Goal: Task Accomplishment & Management: Manage account settings

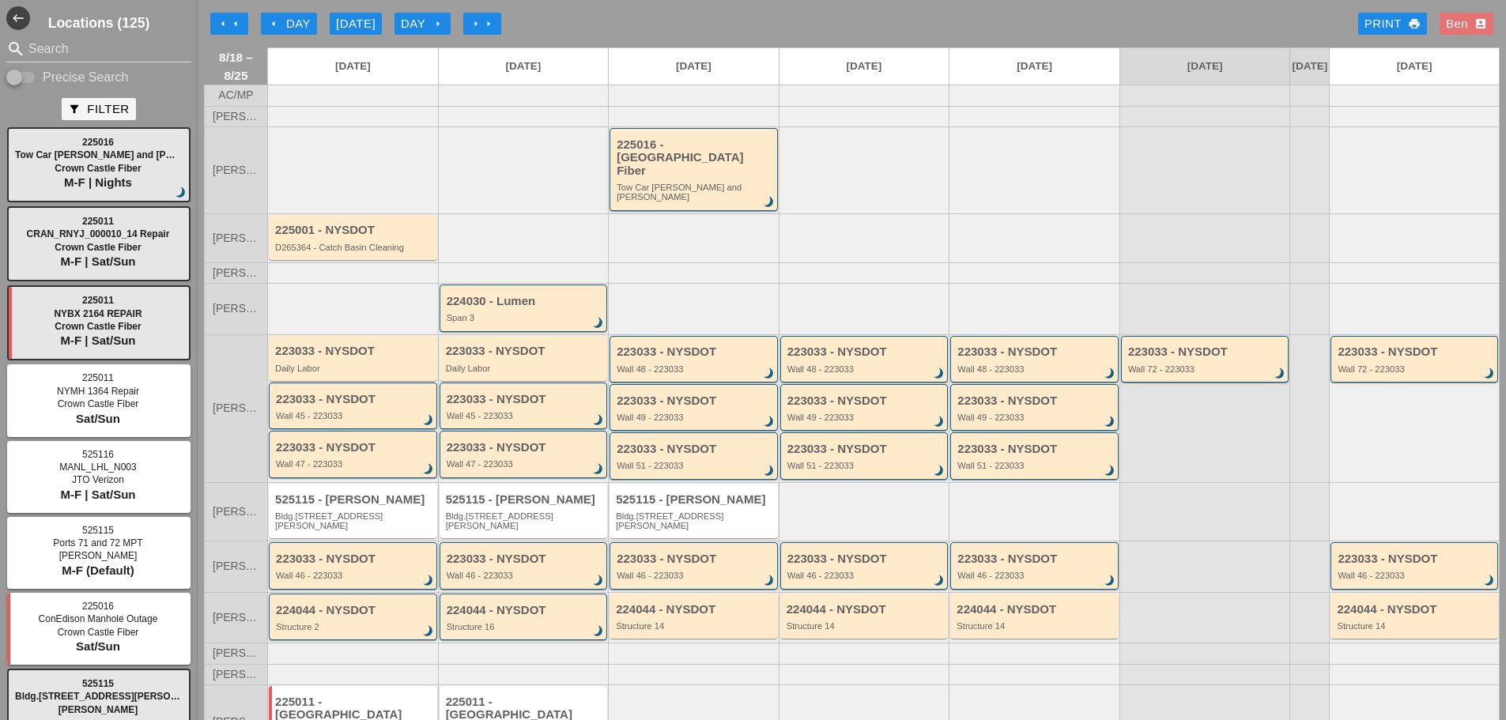
click at [230, 13] on button "arrow_left arrow_left" at bounding box center [229, 24] width 38 height 22
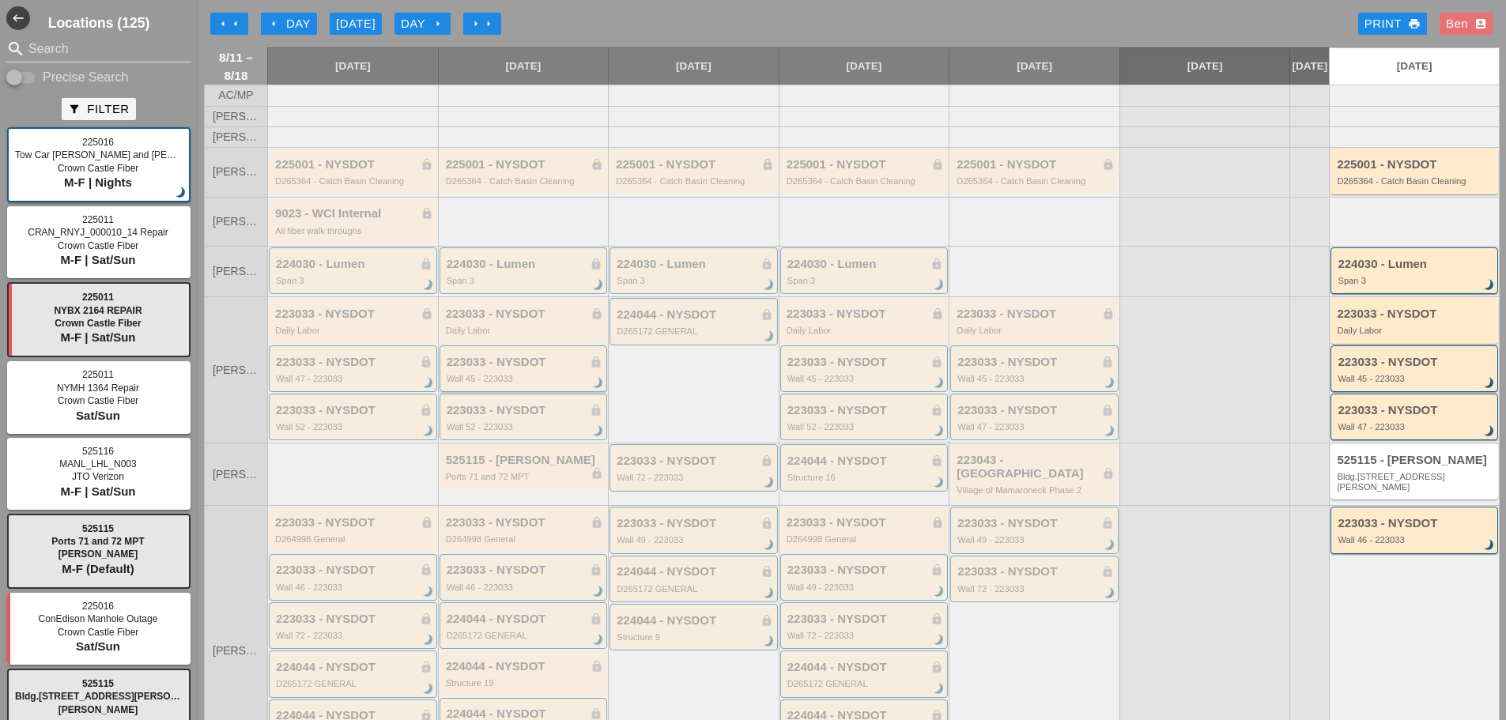
scroll to position [272, 0]
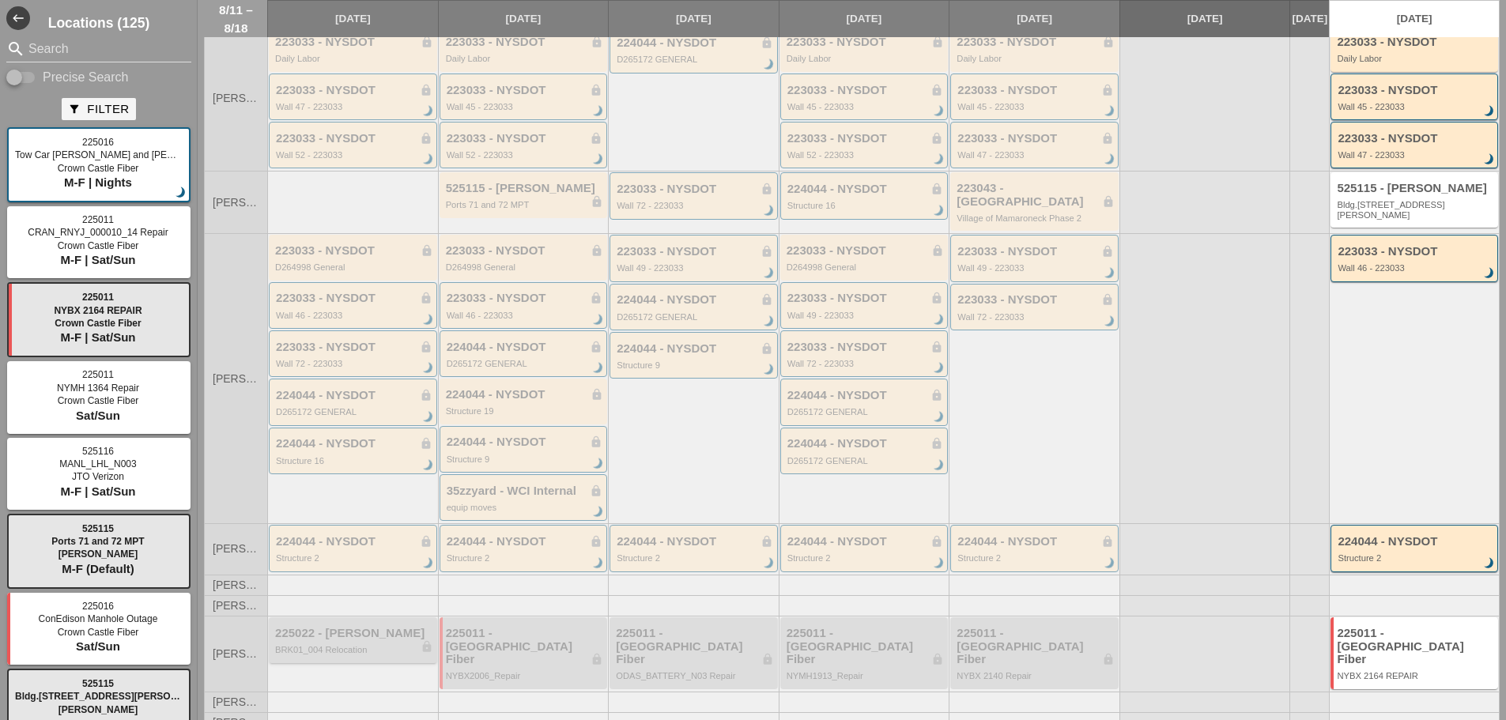
click at [380, 650] on div "BRK01_004 Relocation" at bounding box center [354, 649] width 158 height 9
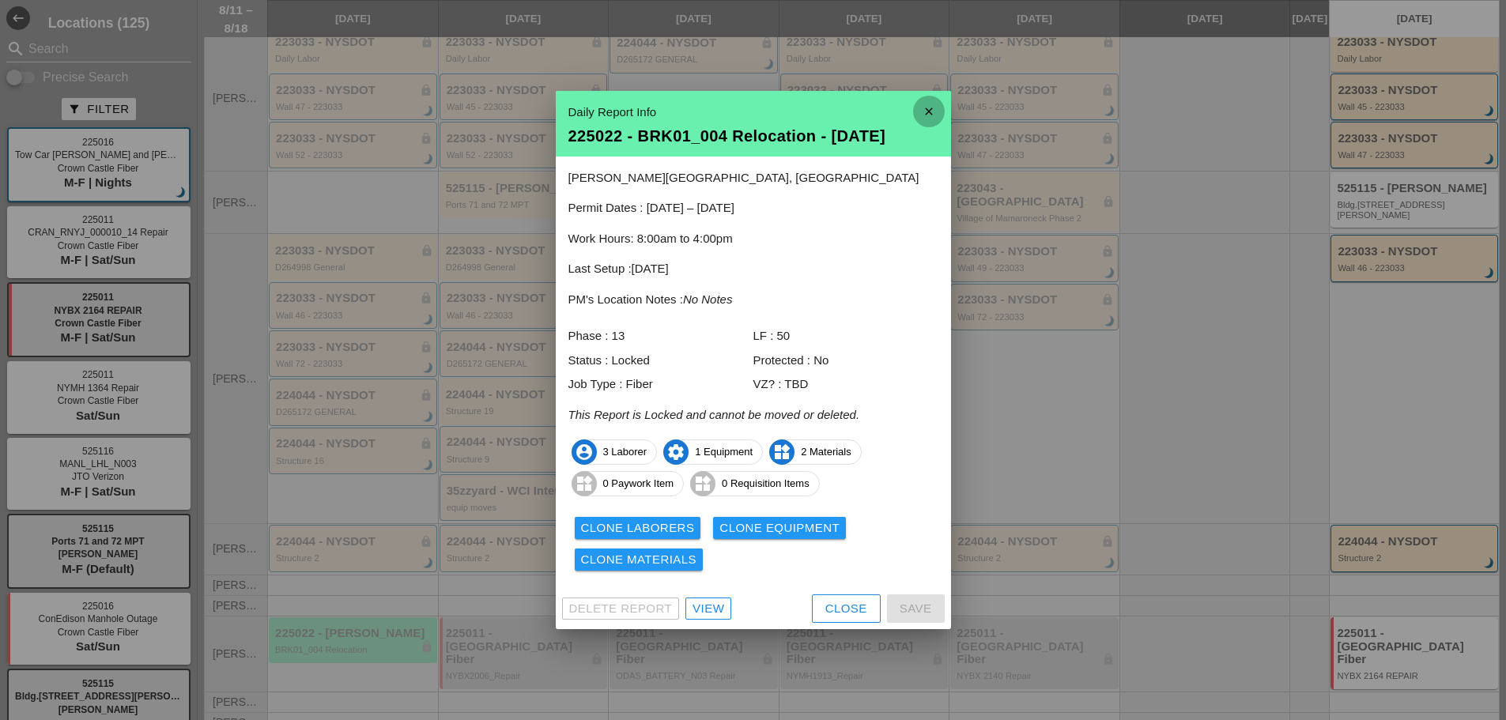
click at [923, 120] on icon "close" at bounding box center [929, 112] width 32 height 32
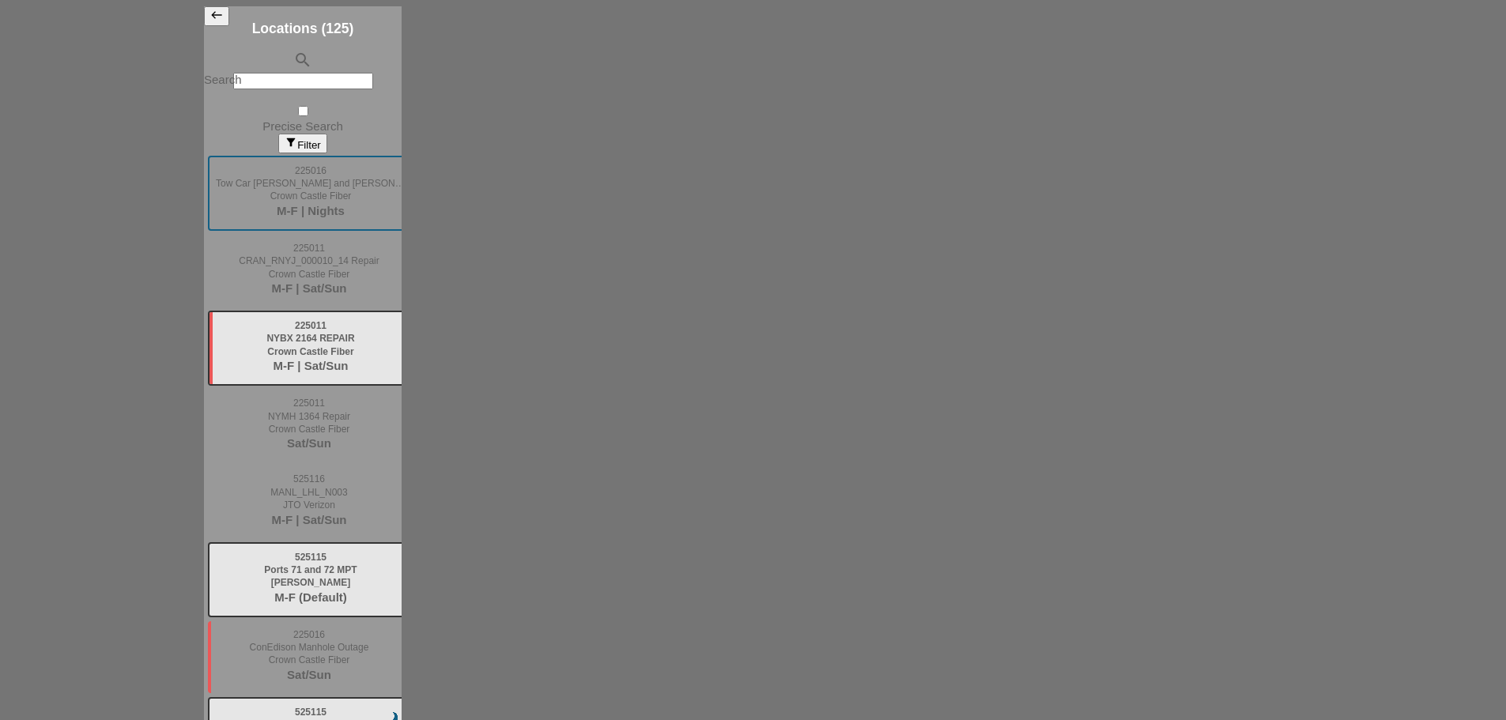
scroll to position [272, 0]
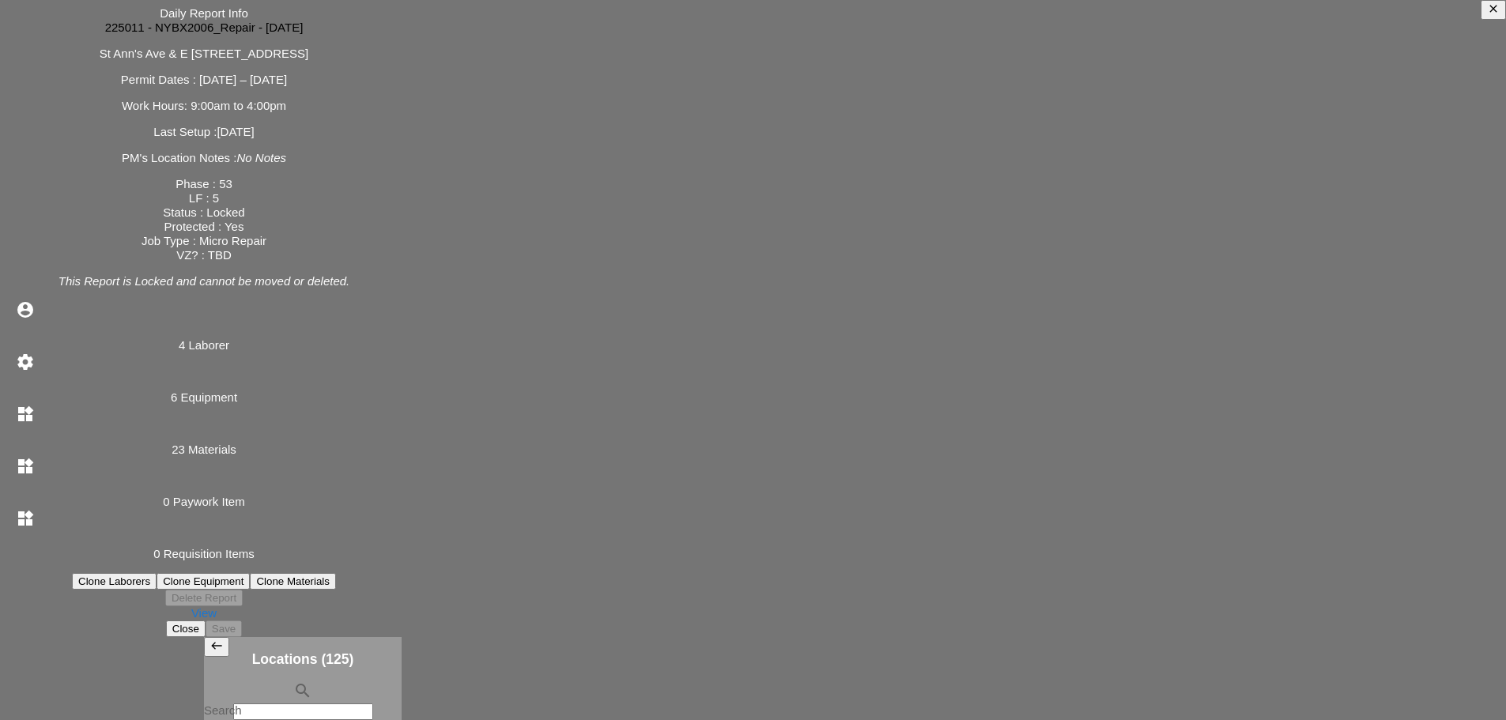
click at [1487, 15] on icon "close" at bounding box center [1493, 8] width 13 height 13
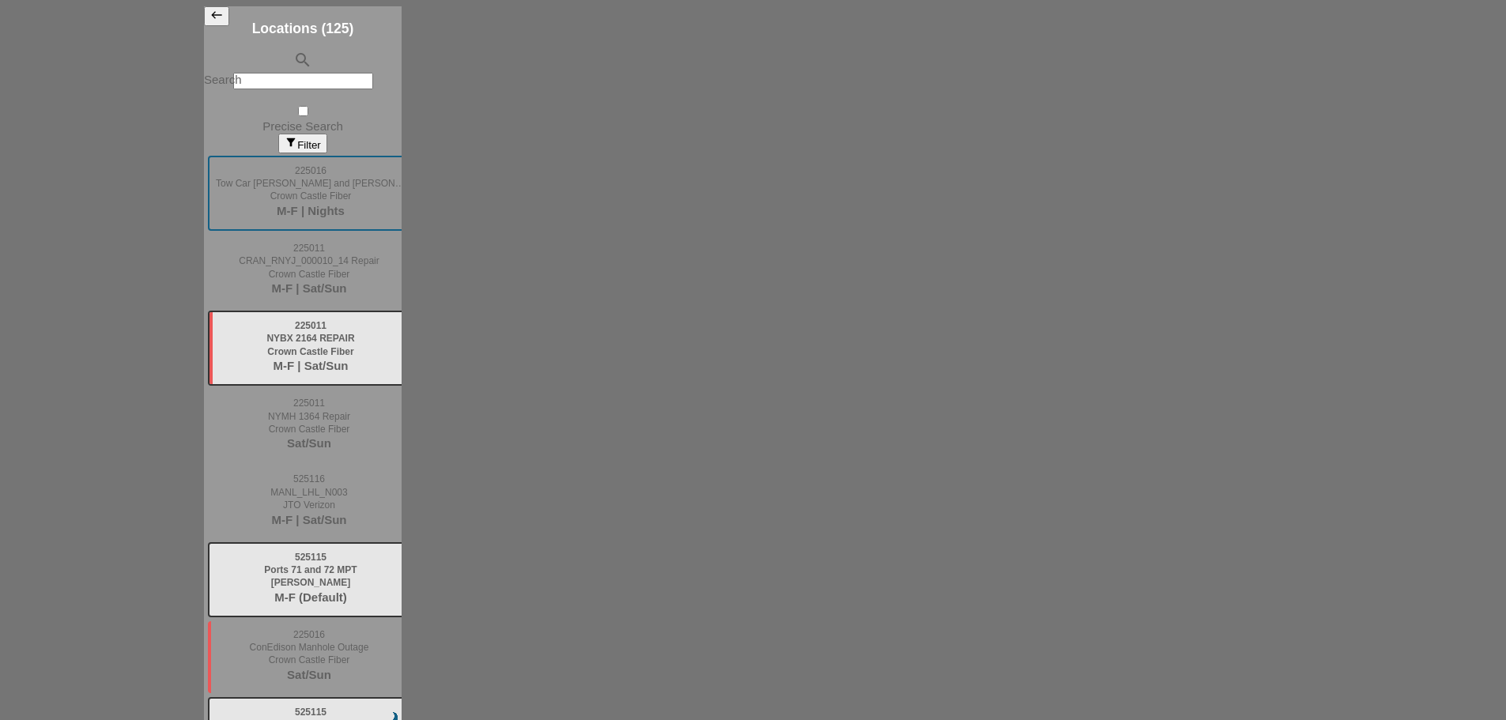
scroll to position [0, 0]
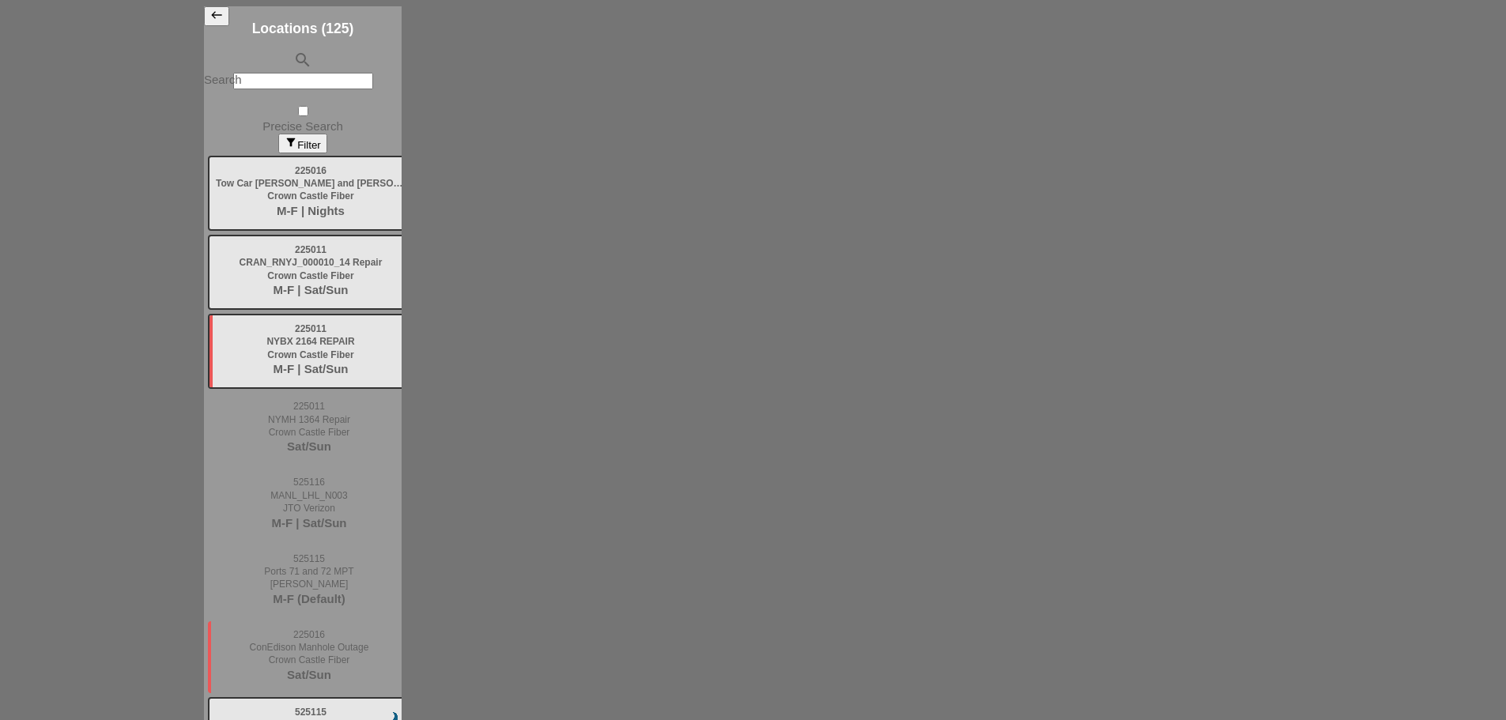
scroll to position [103, 0]
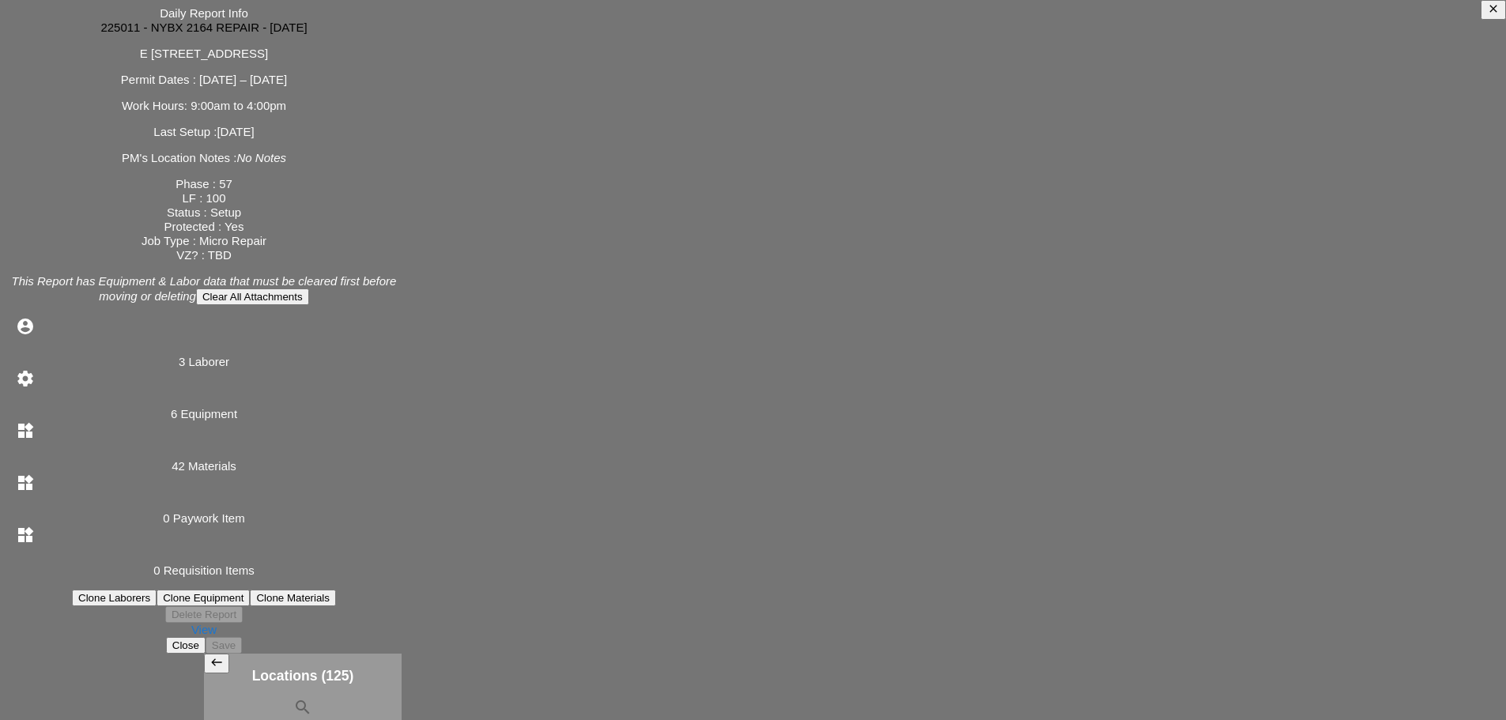
click at [1487, 15] on icon "close" at bounding box center [1493, 8] width 13 height 13
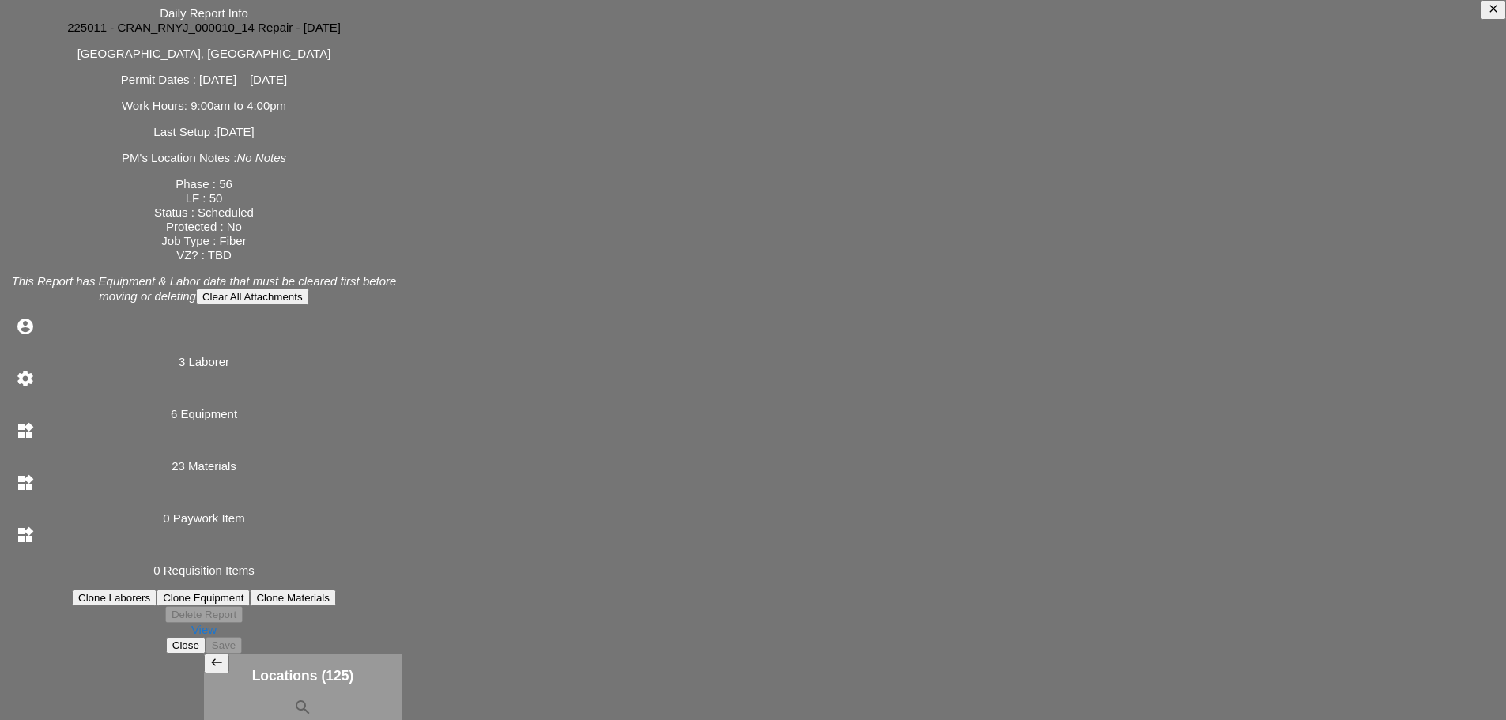
click at [1487, 15] on icon "close" at bounding box center [1493, 8] width 13 height 13
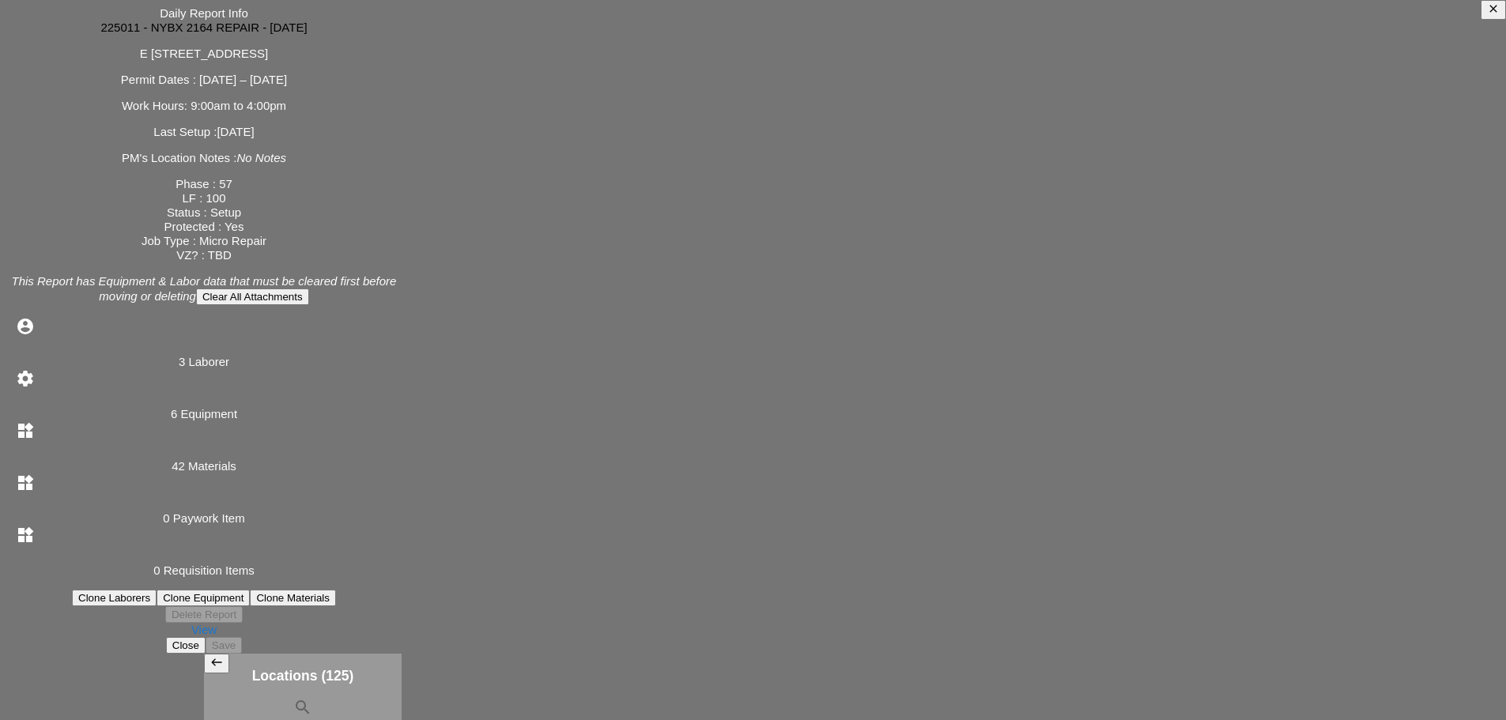
click at [1487, 15] on icon "close" at bounding box center [1493, 8] width 13 height 13
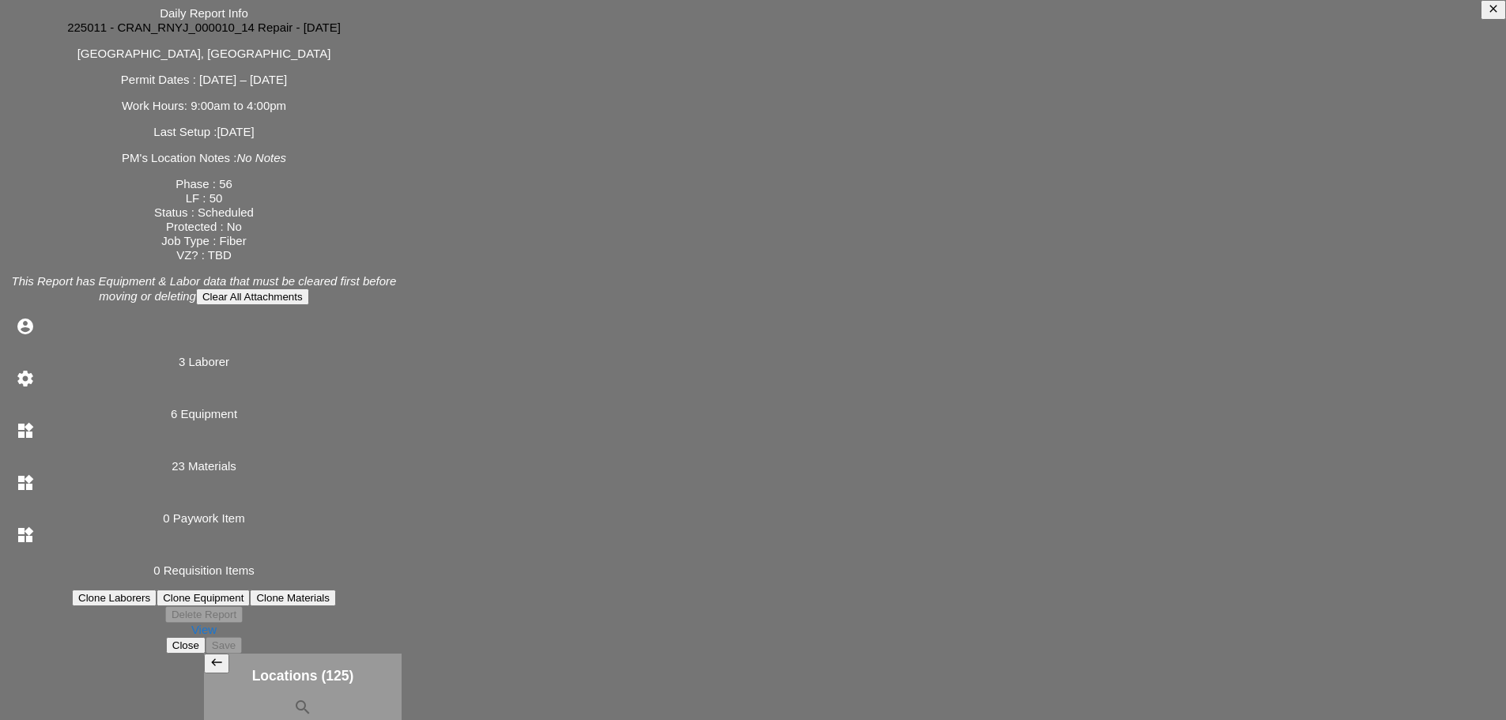
drag, startPoint x: 712, startPoint y: 628, endPoint x: 905, endPoint y: 603, distance: 195.4
click at [402, 628] on div "View" at bounding box center [203, 630] width 395 height 14
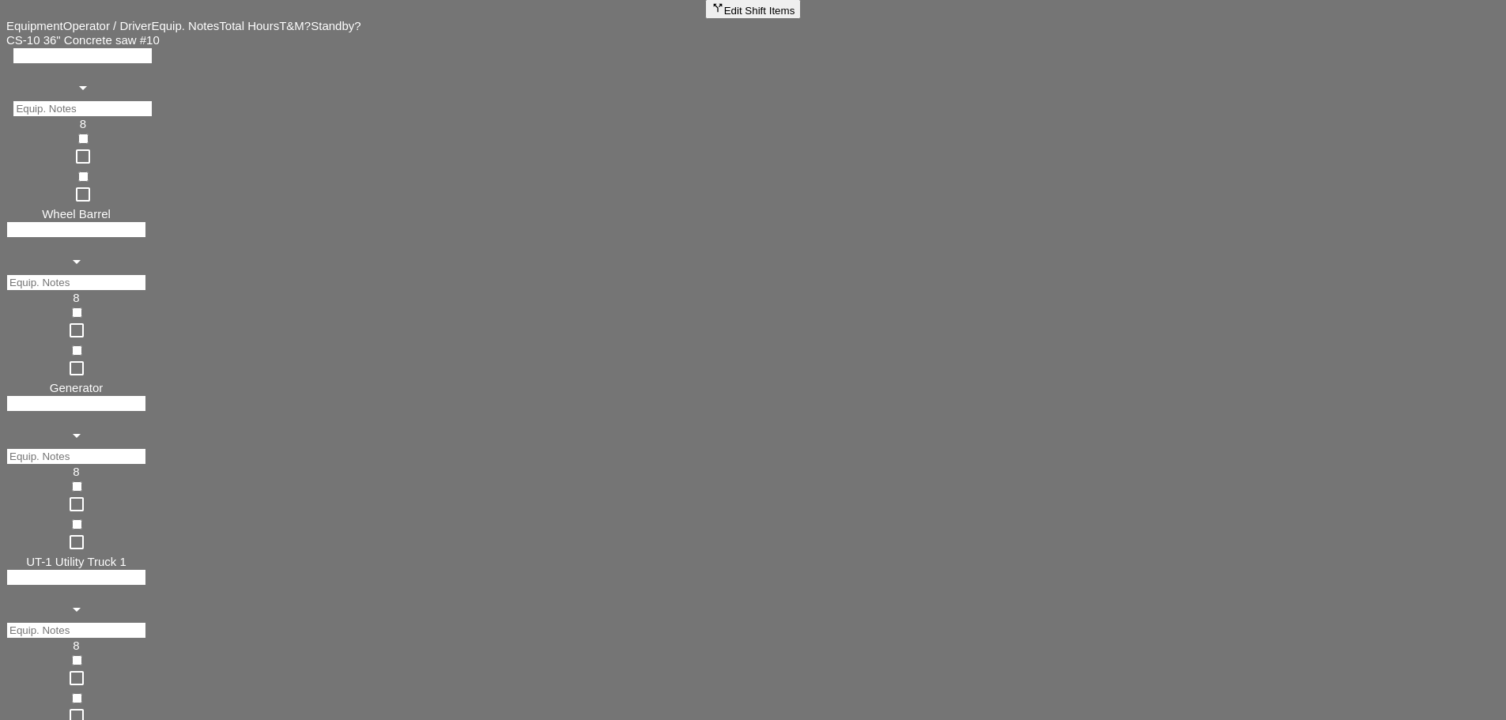
scroll to position [1450, 0]
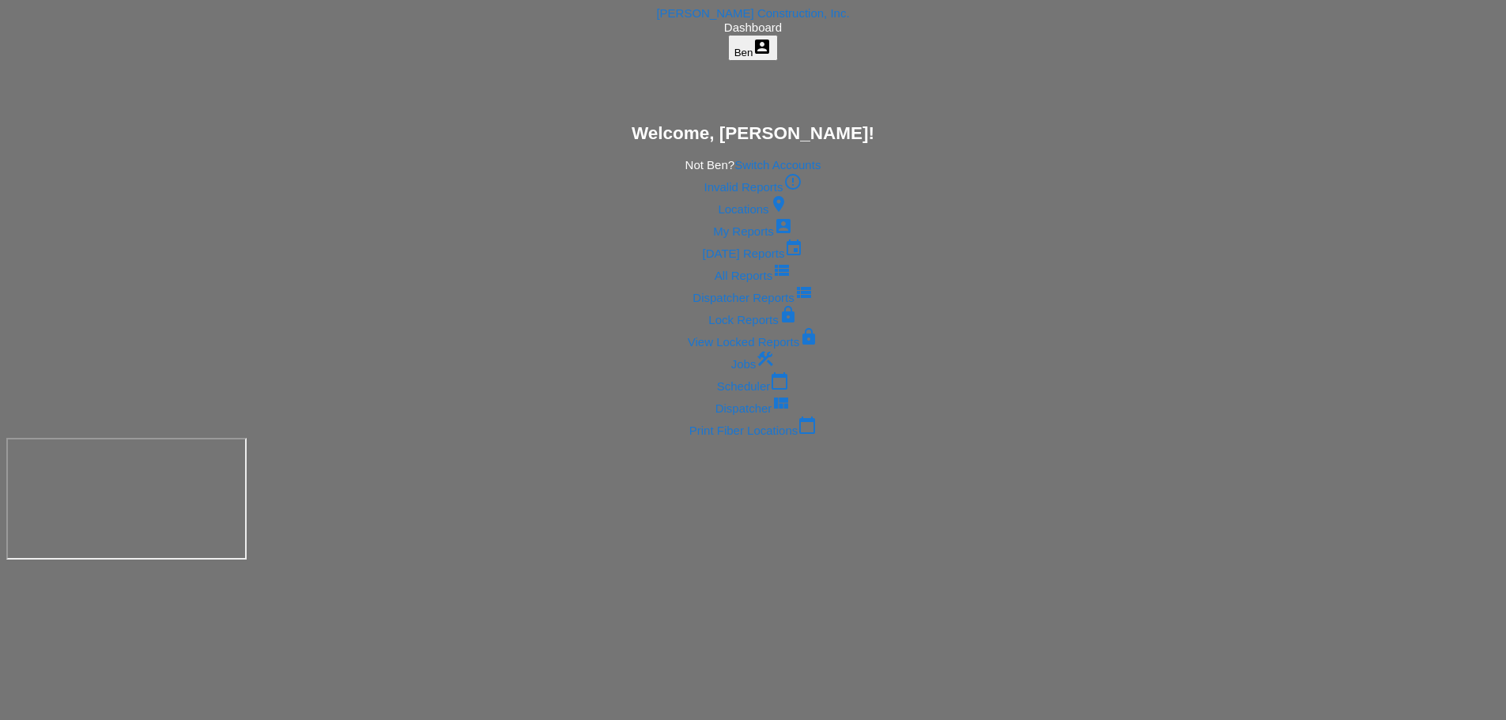
click at [486, 394] on link "Scheduler calendar_today" at bounding box center [753, 383] width 1494 height 22
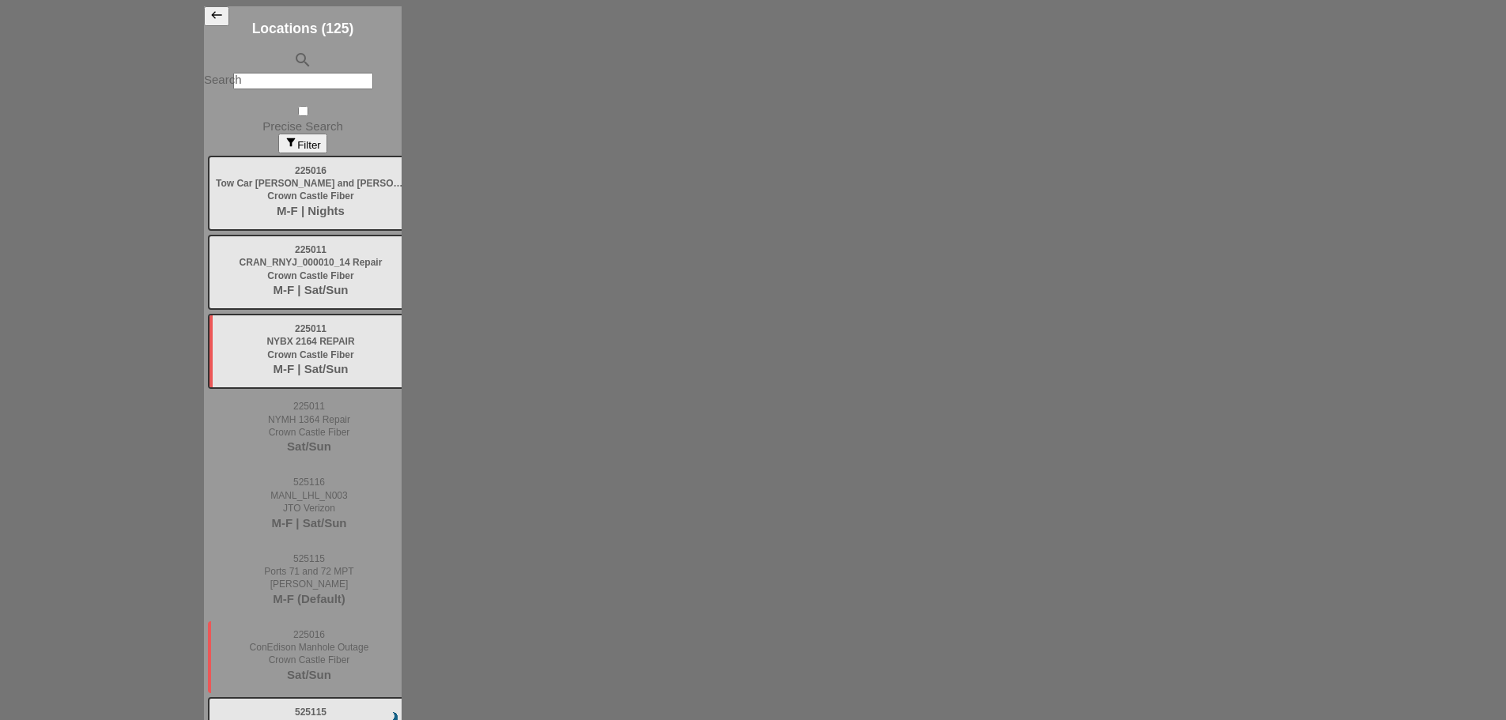
scroll to position [89, 0]
click at [204, 61] on div "search Search" at bounding box center [303, 77] width 198 height 53
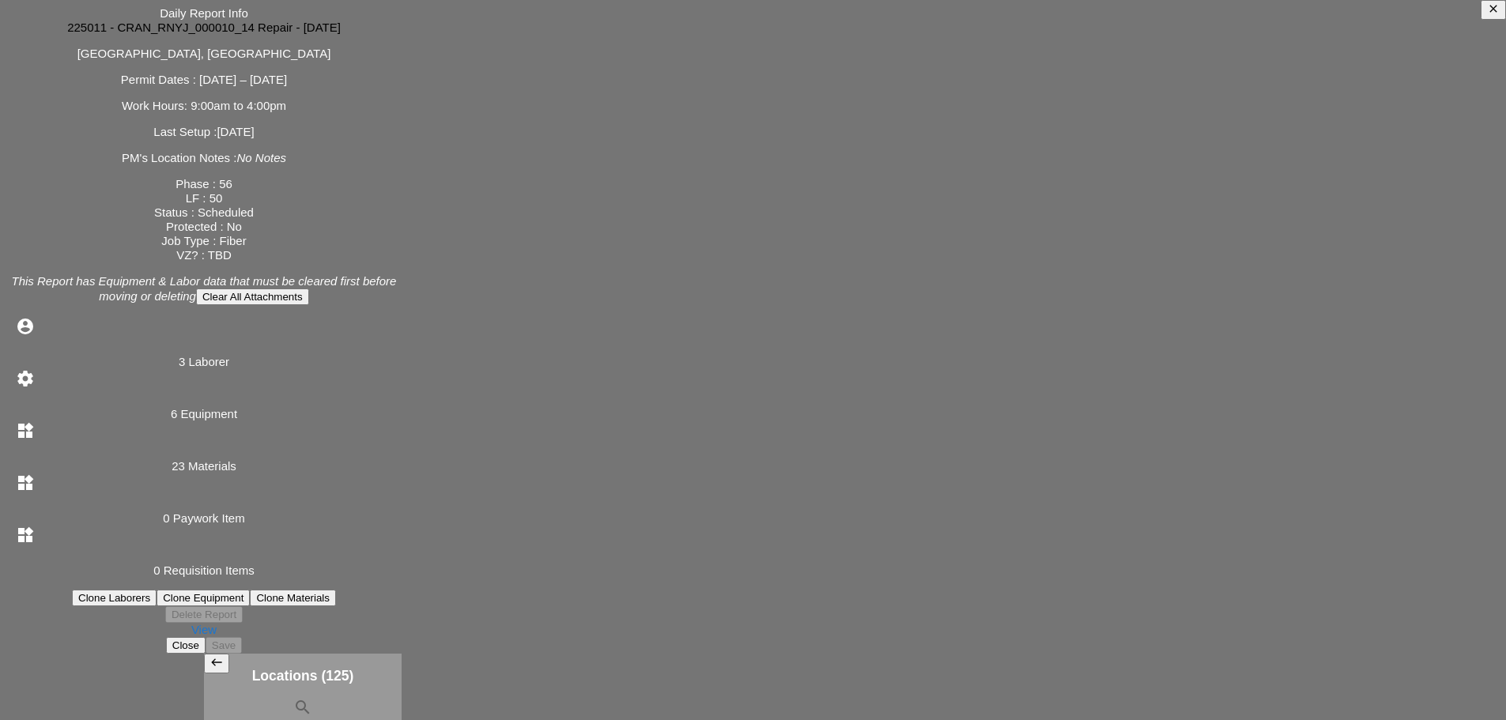
click at [402, 637] on div "View" at bounding box center [203, 630] width 395 height 14
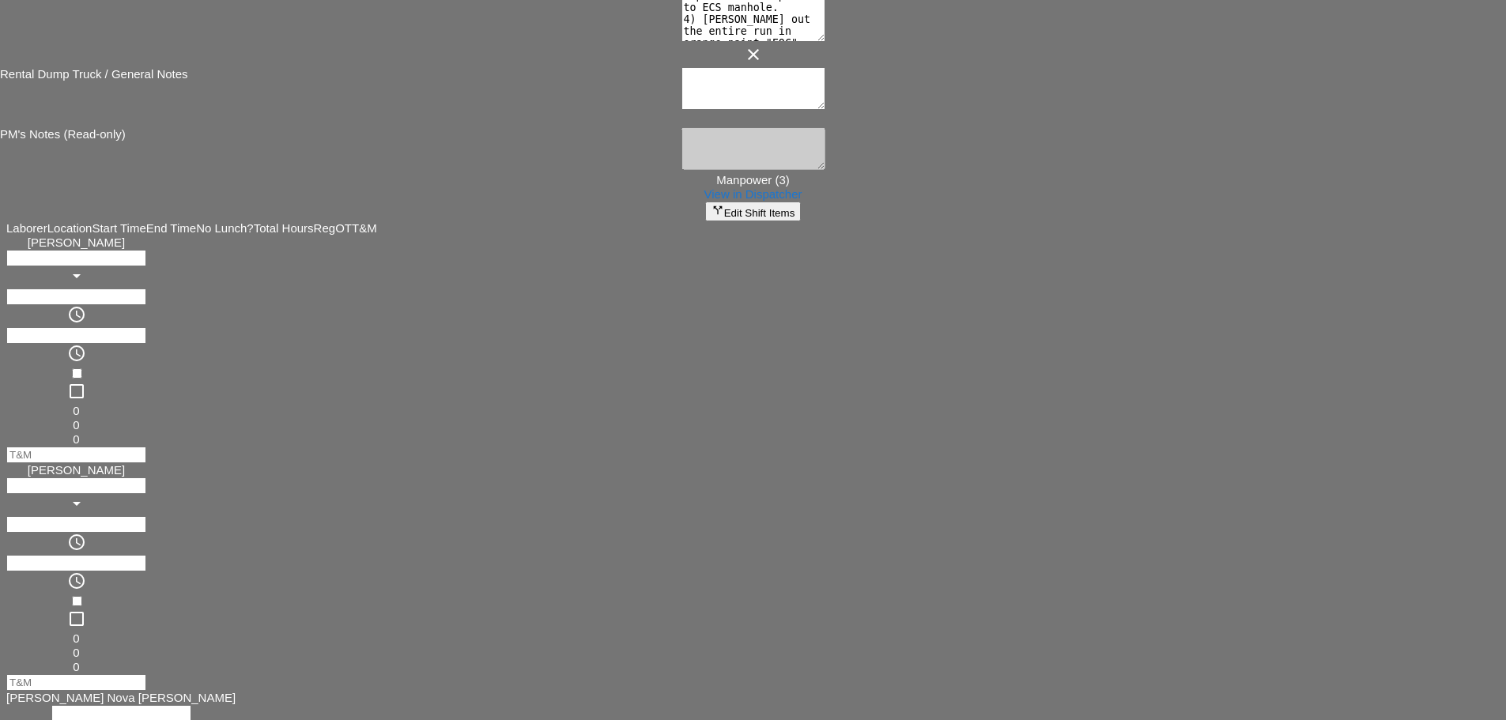
scroll to position [659, 0]
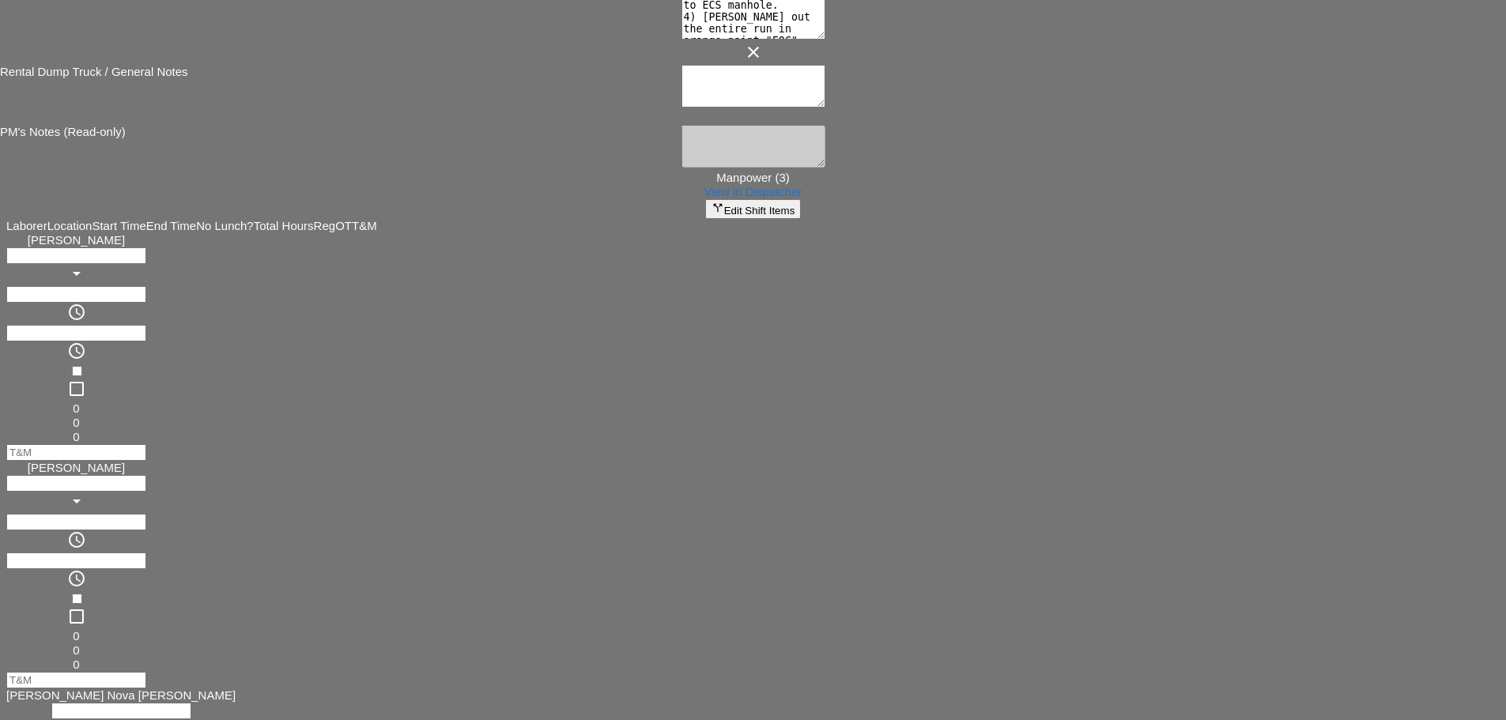
click at [369, 199] on div "View in Dispatcher" at bounding box center [753, 192] width 1494 height 14
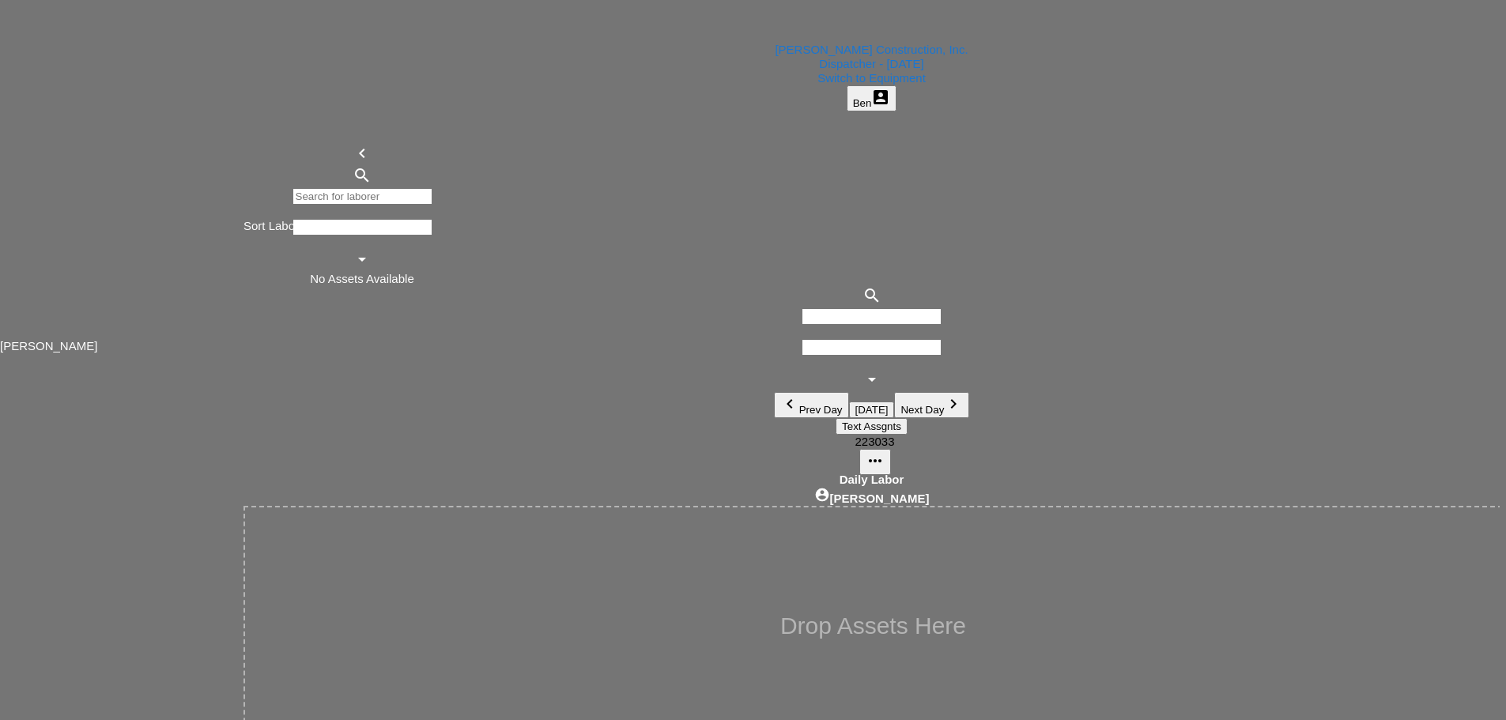
click at [293, 188] on input "Search for laborer" at bounding box center [363, 196] width 140 height 17
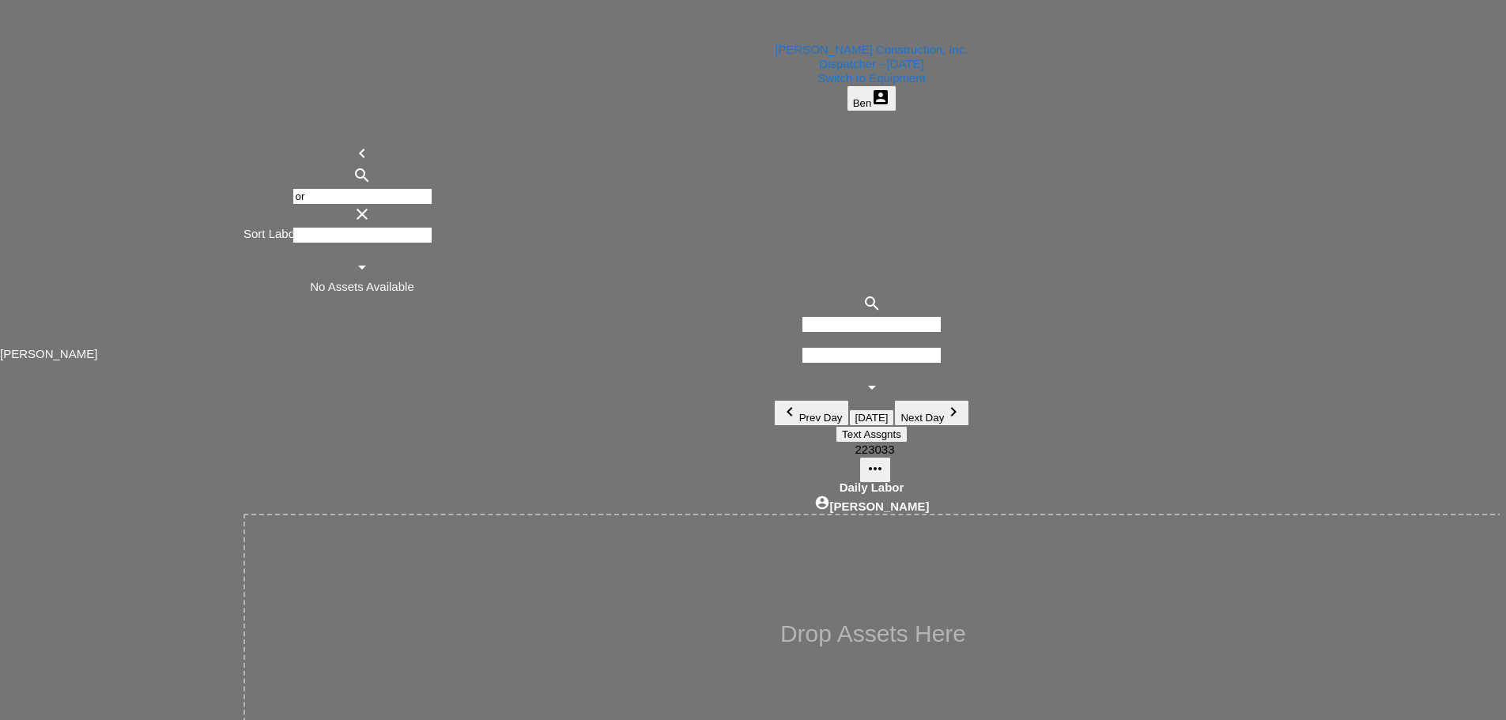
type input "o"
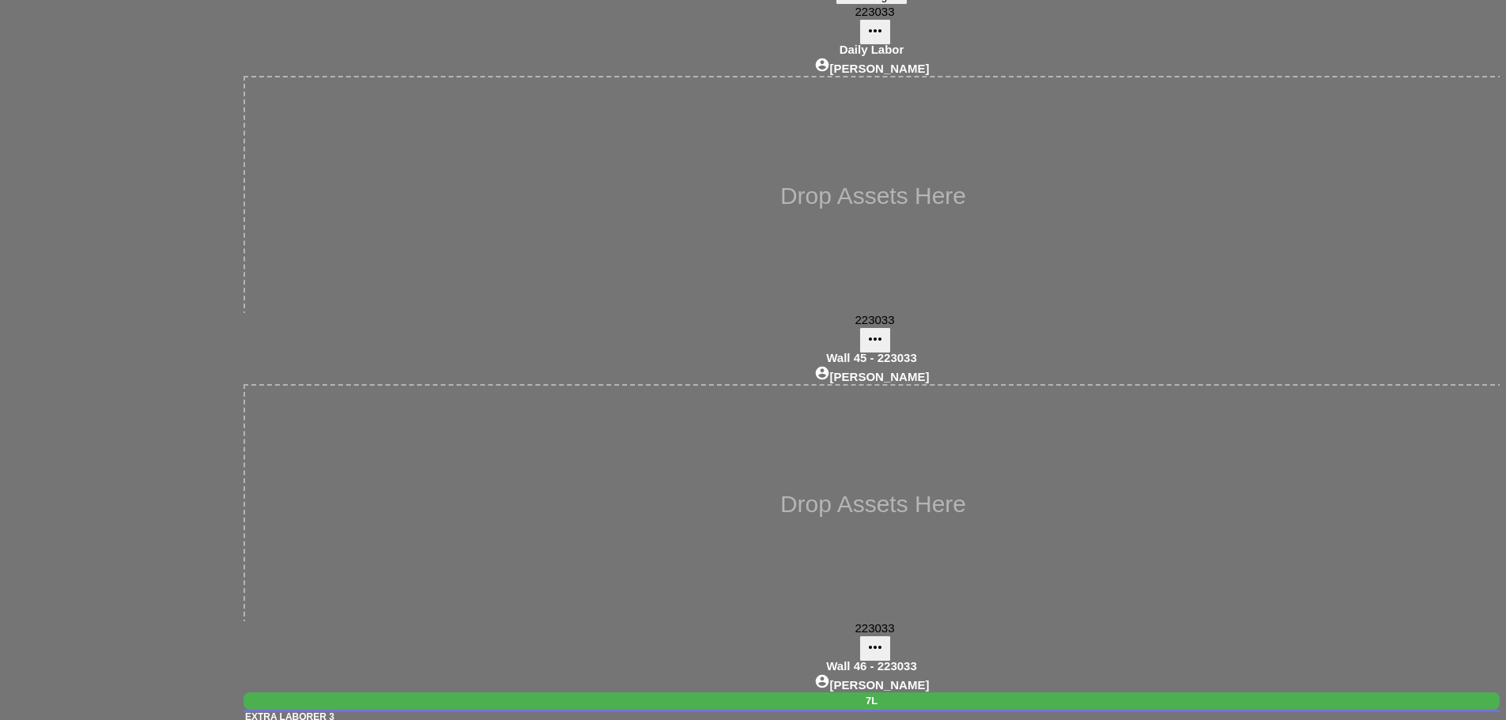
scroll to position [439, 0]
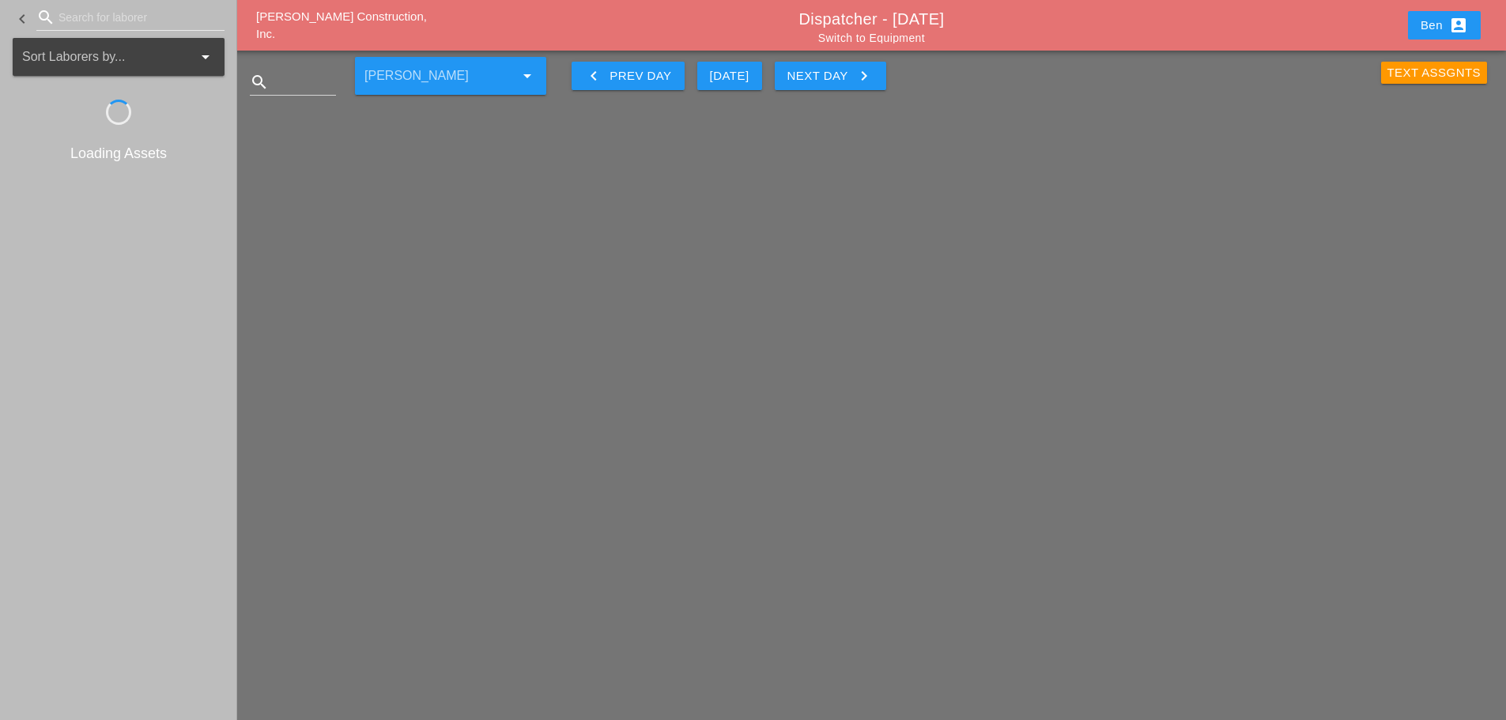
click at [300, 12] on div "Westmoreland Construction, Inc. Dispatcher - 08/19/2025 Switch to Equipment Ben…" at bounding box center [871, 25] width 1269 height 51
click at [308, 17] on div "[PERSON_NAME] Construction, Inc." at bounding box center [358, 26] width 205 height 36
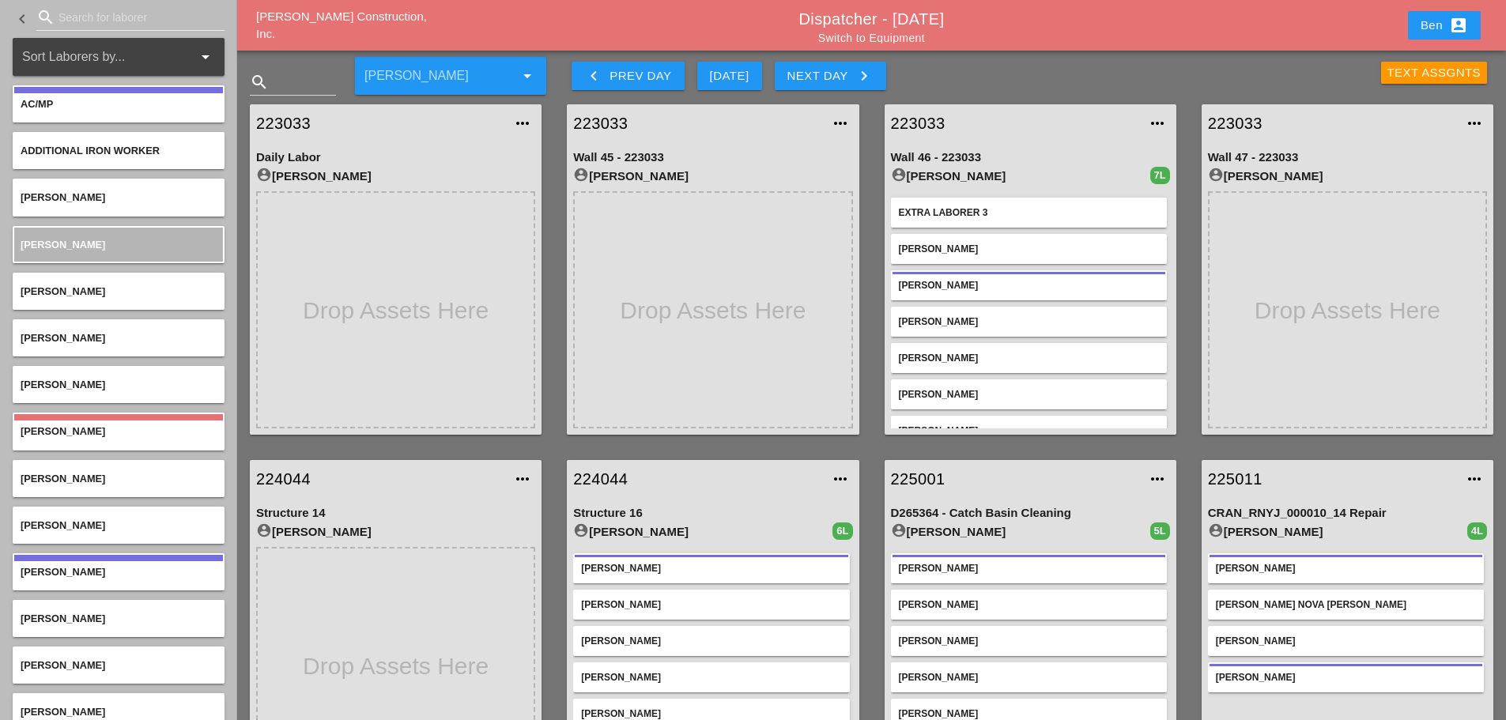
click at [327, 30] on span "Westmoreland Construction, Inc." at bounding box center [341, 25] width 171 height 32
click at [354, 16] on div "Westmoreland Construction, Inc." at bounding box center [358, 26] width 205 height 36
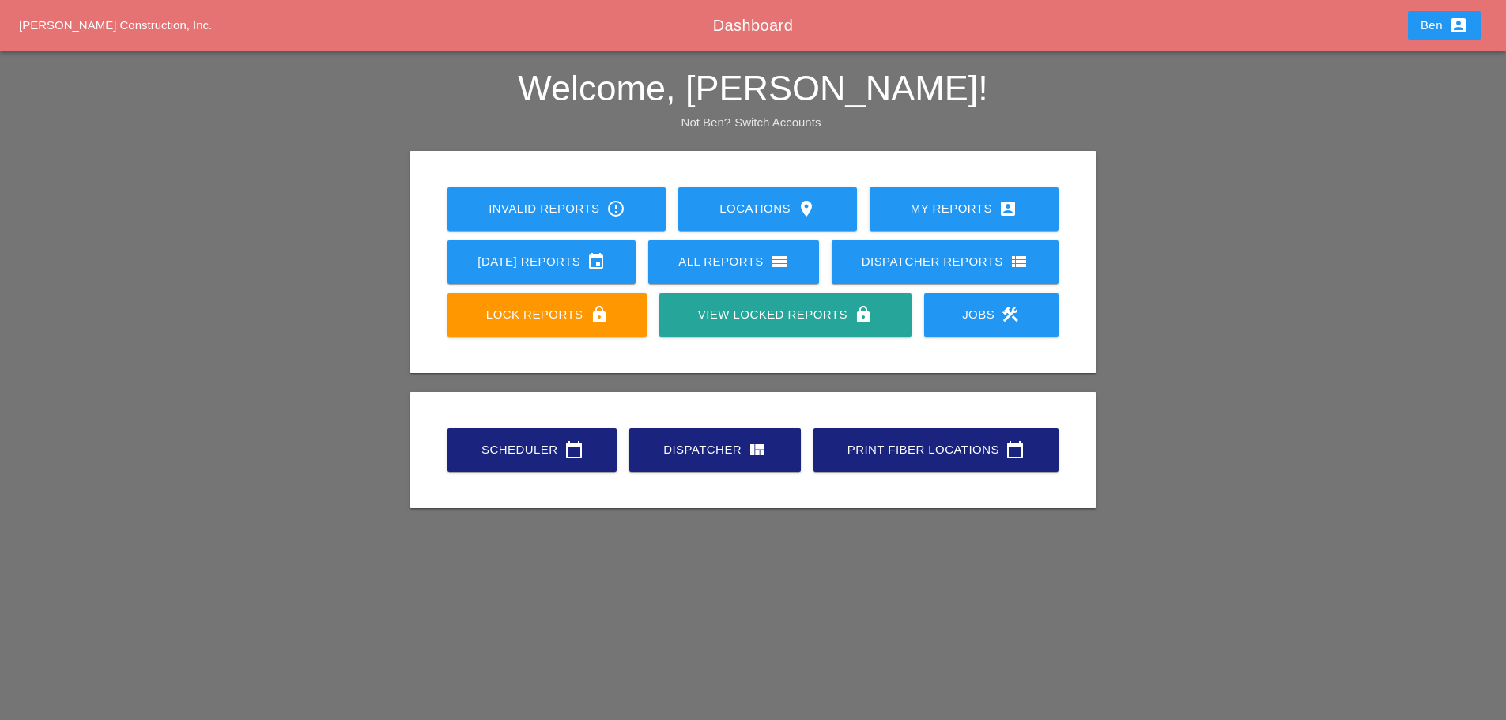
click at [526, 443] on div "Scheduler calendar_today" at bounding box center [532, 449] width 119 height 19
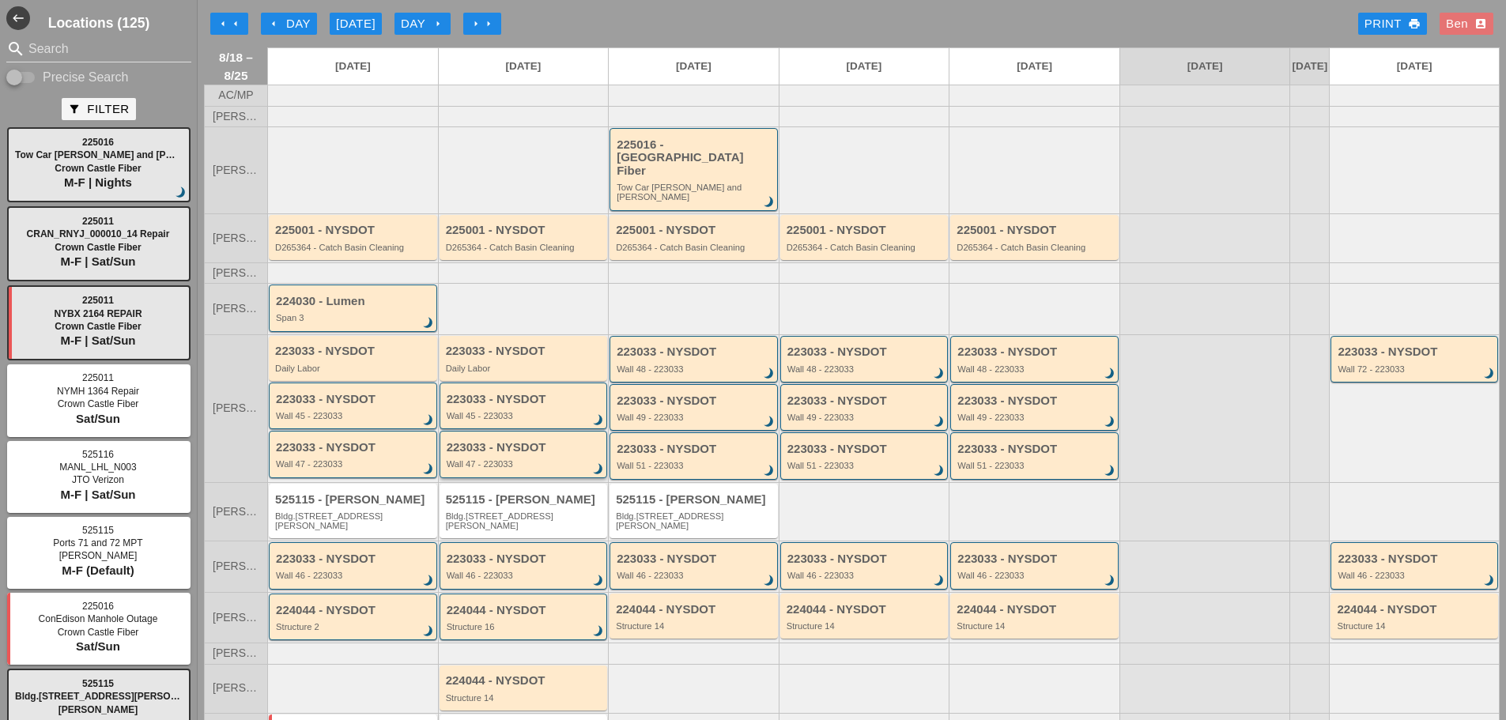
scroll to position [89, 0]
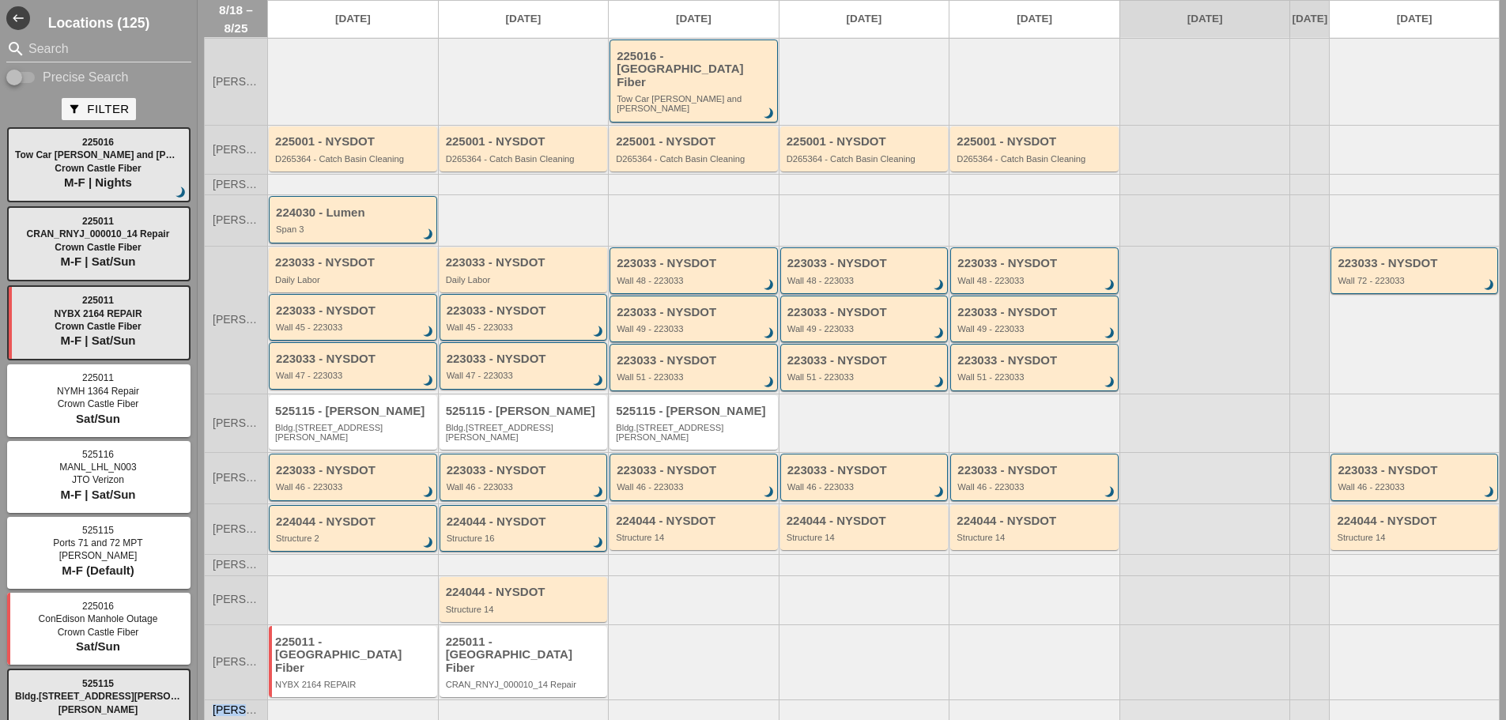
drag, startPoint x: 663, startPoint y: 644, endPoint x: 724, endPoint y: 648, distance: 61.9
click at [728, 654] on div at bounding box center [693, 662] width 171 height 75
click at [724, 645] on div at bounding box center [693, 662] width 171 height 75
click at [603, 628] on div "225011 - Crown Castle Fiber CRAN_RNYJ_000010_14 Repair" at bounding box center [524, 661] width 168 height 71
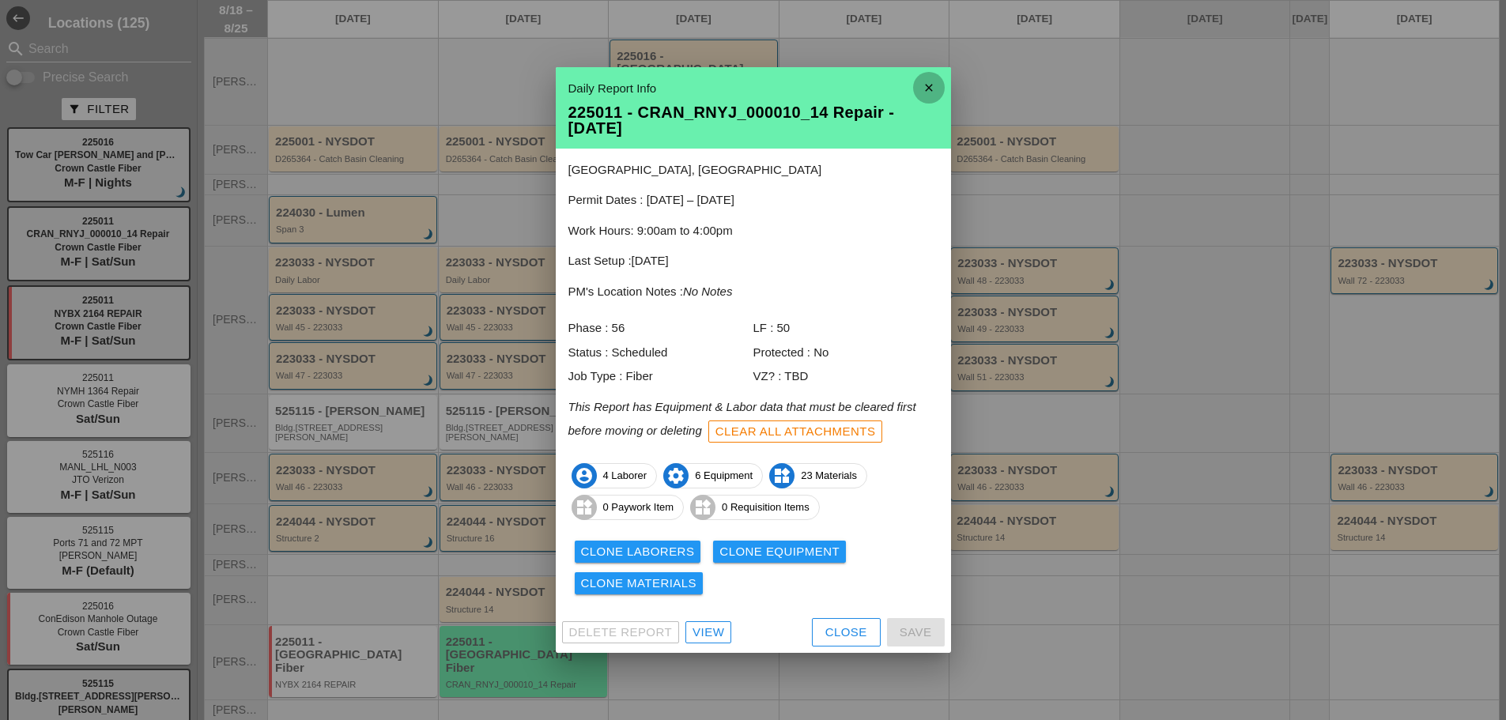
click at [939, 93] on icon "close" at bounding box center [929, 88] width 32 height 32
